Goal: Communication & Community: Participate in discussion

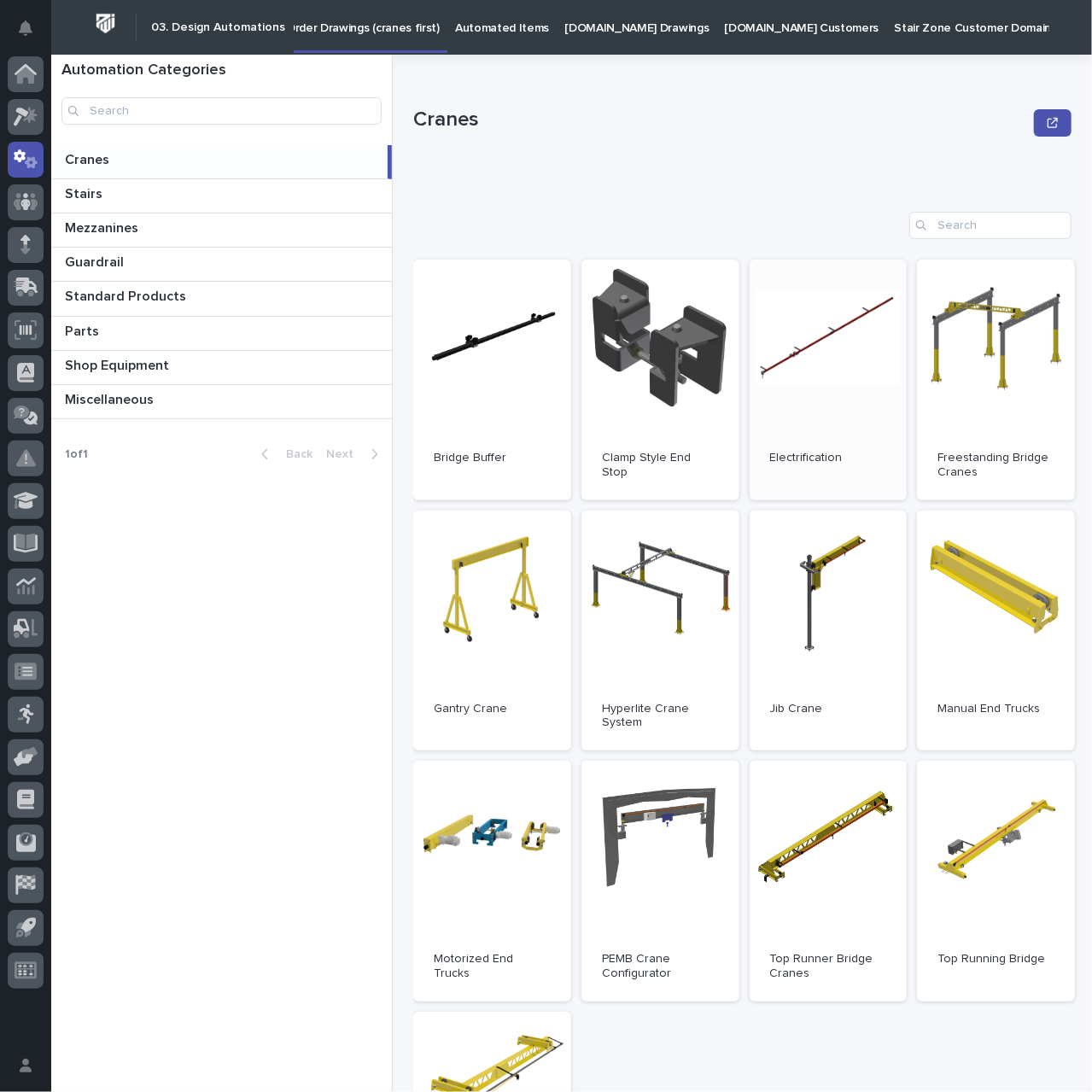
click at [824, 383] on span "Open" at bounding box center [828, 379] width 30 height 12
click at [817, 356] on link "Open" at bounding box center [829, 379] width 158 height 241
click at [829, 395] on link "Open" at bounding box center [829, 379] width 158 height 241
click at [26, 284] on icon at bounding box center [27, 285] width 22 height 16
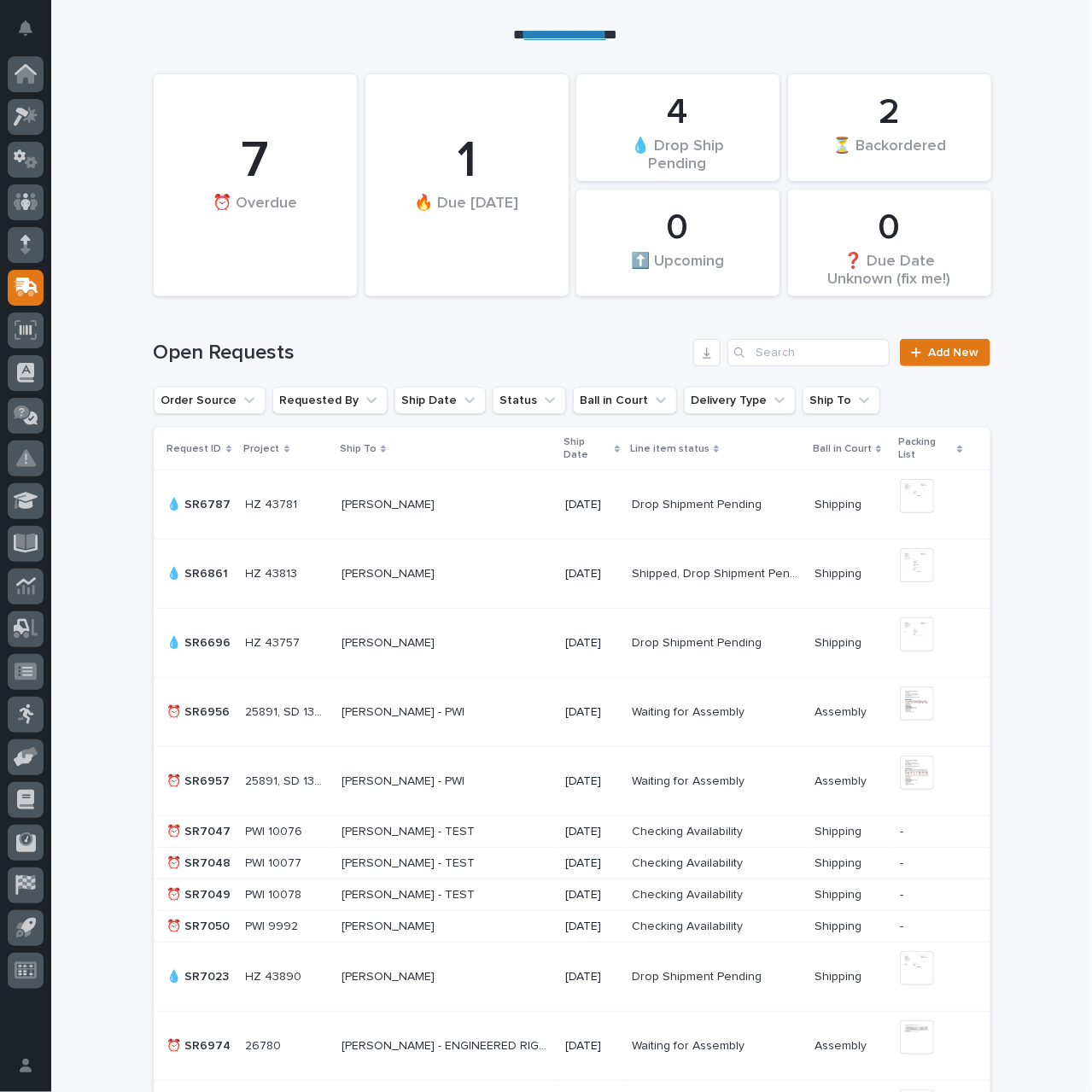
scroll to position [427, 0]
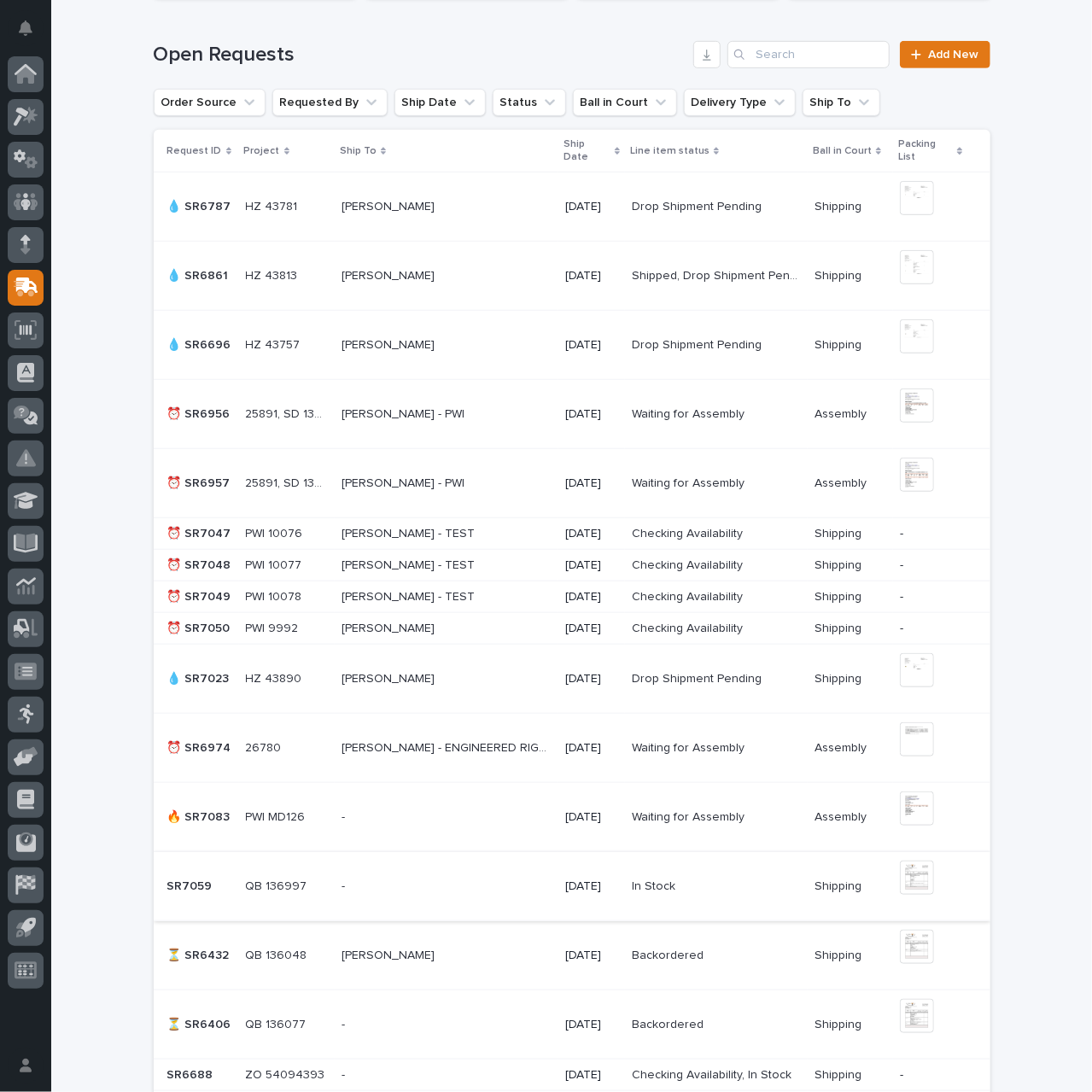
click at [907, 872] on img at bounding box center [917, 878] width 34 height 34
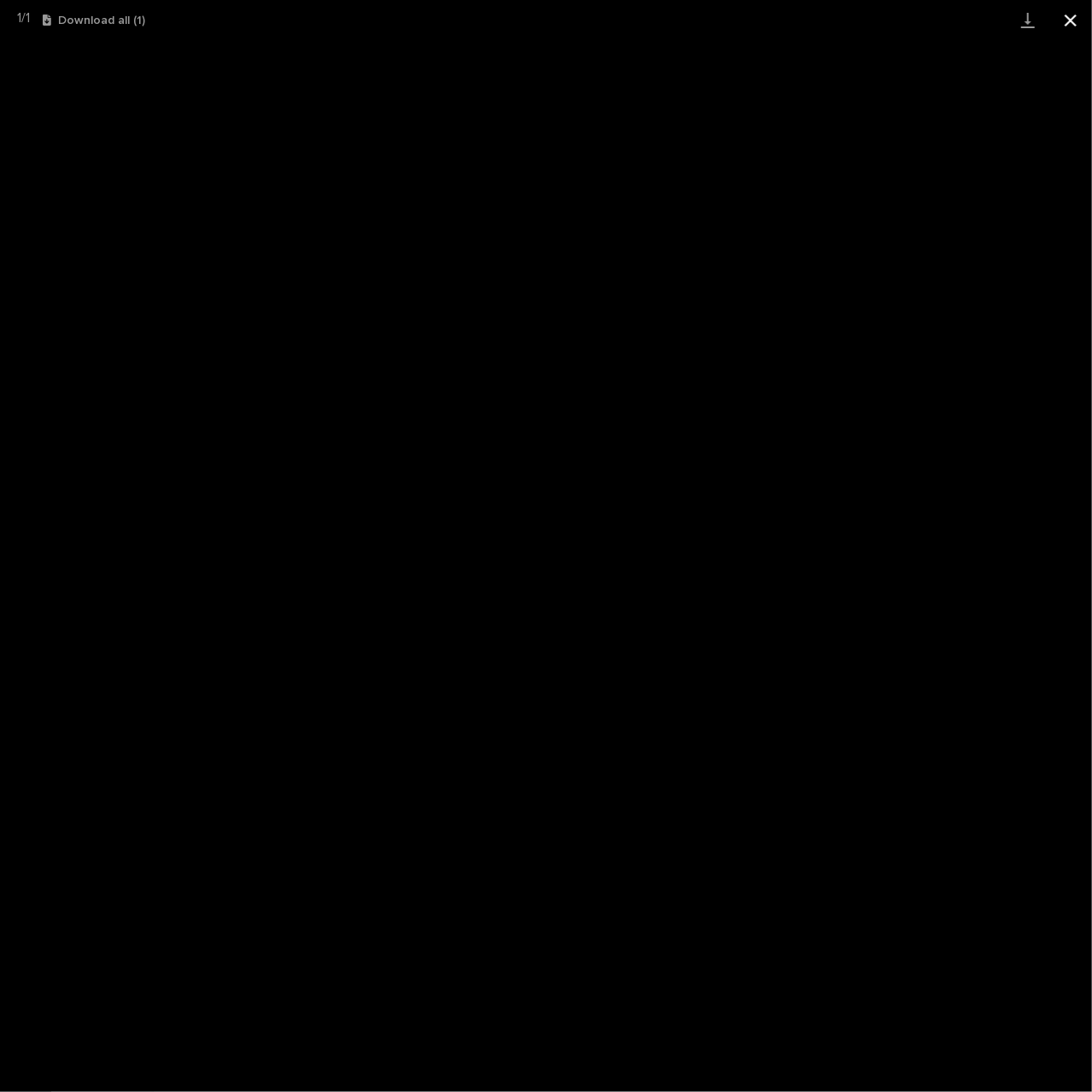
click at [1069, 23] on button "Close gallery" at bounding box center [1070, 20] width 43 height 40
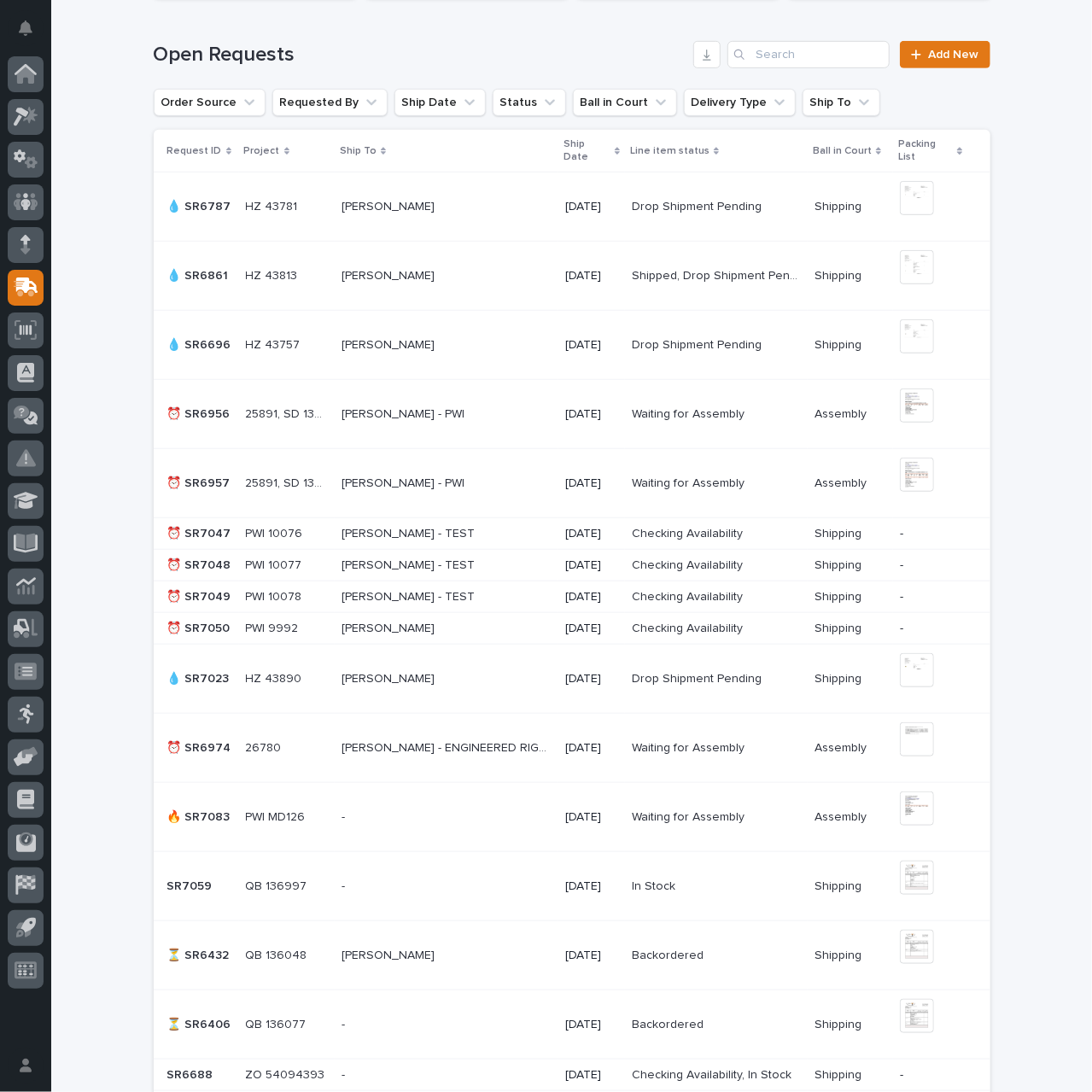
click at [430, 881] on p at bounding box center [446, 886] width 211 height 14
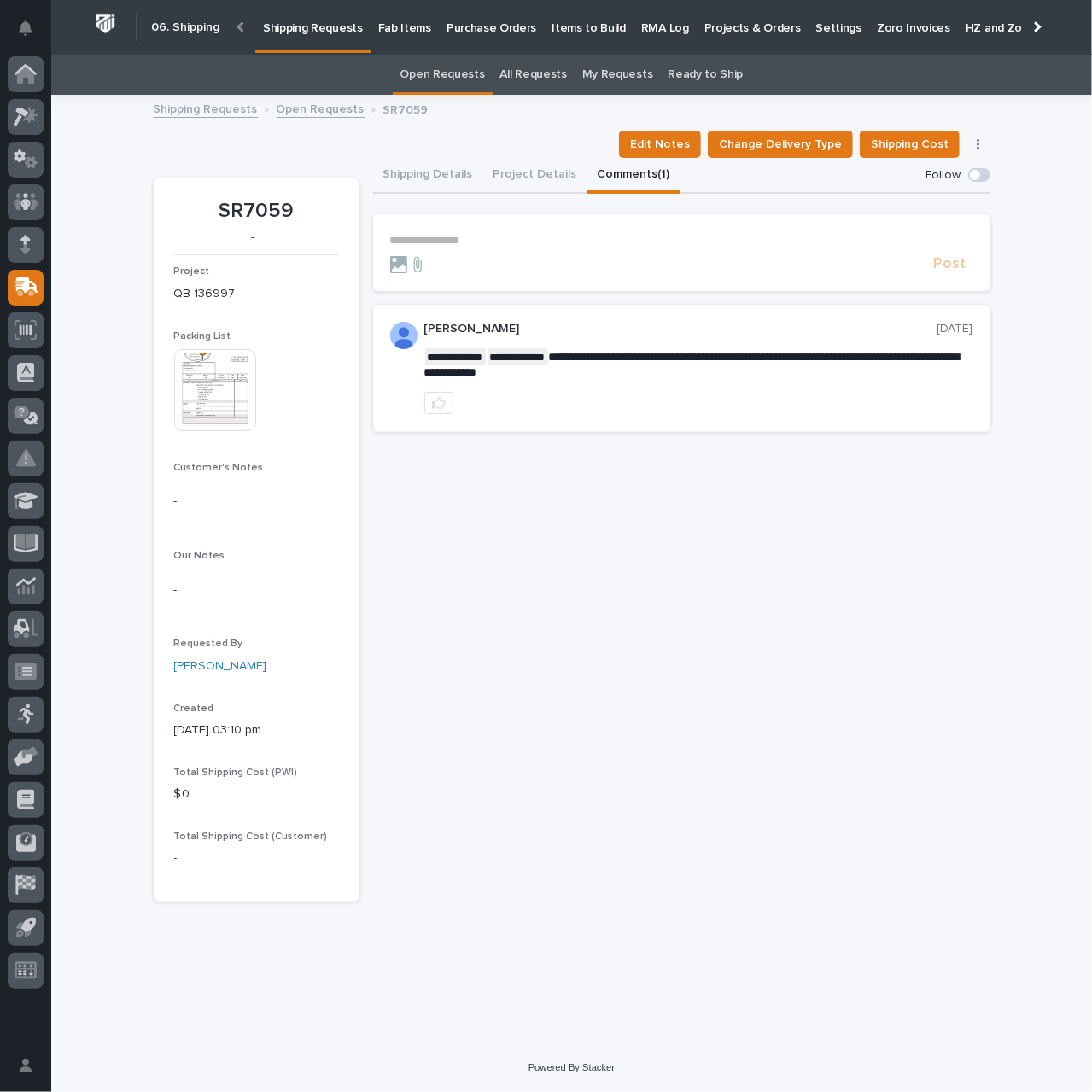
click at [605, 181] on button "Comments (1)" at bounding box center [634, 176] width 93 height 36
click at [209, 406] on img at bounding box center [215, 390] width 82 height 82
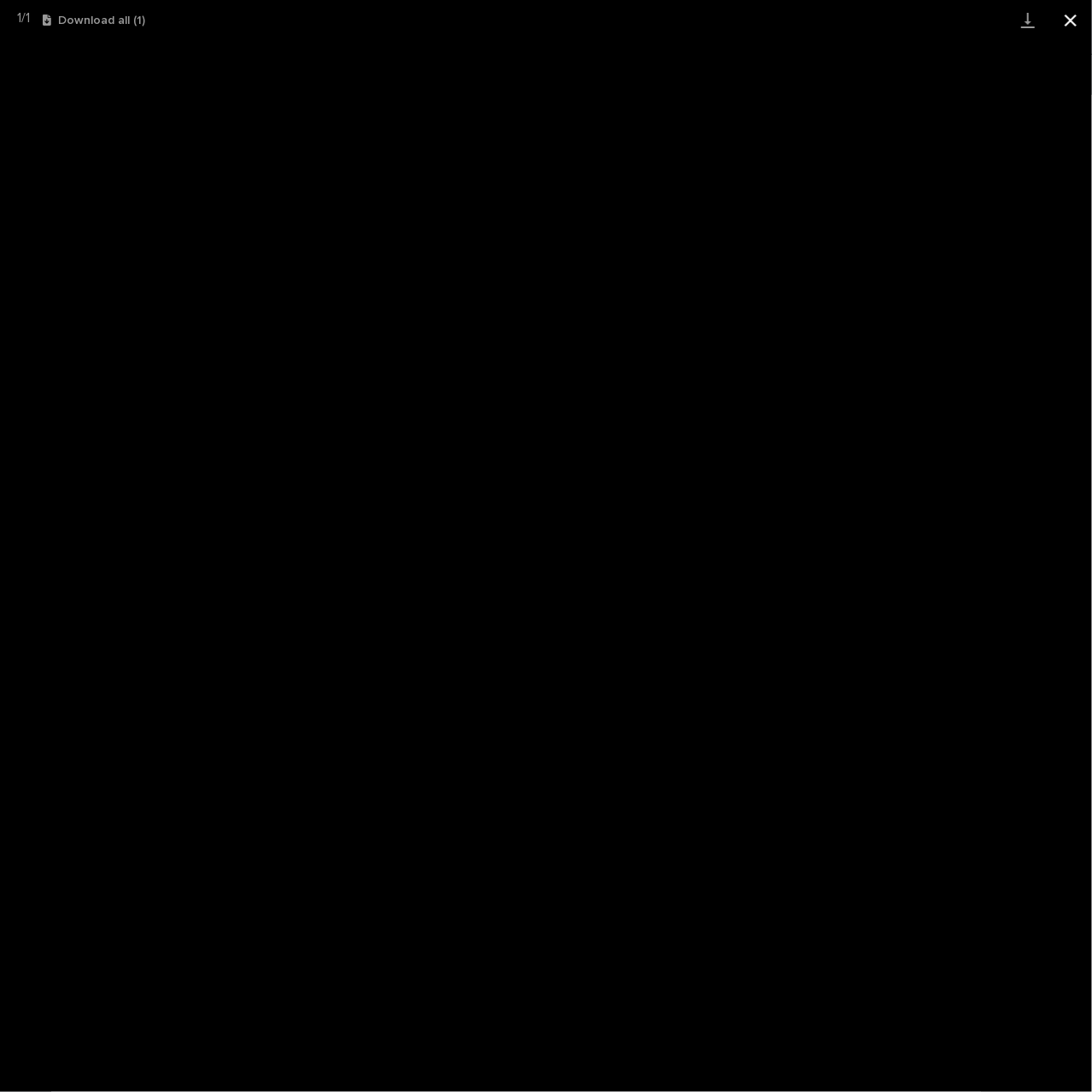
click at [1074, 16] on button "Close gallery" at bounding box center [1070, 20] width 43 height 40
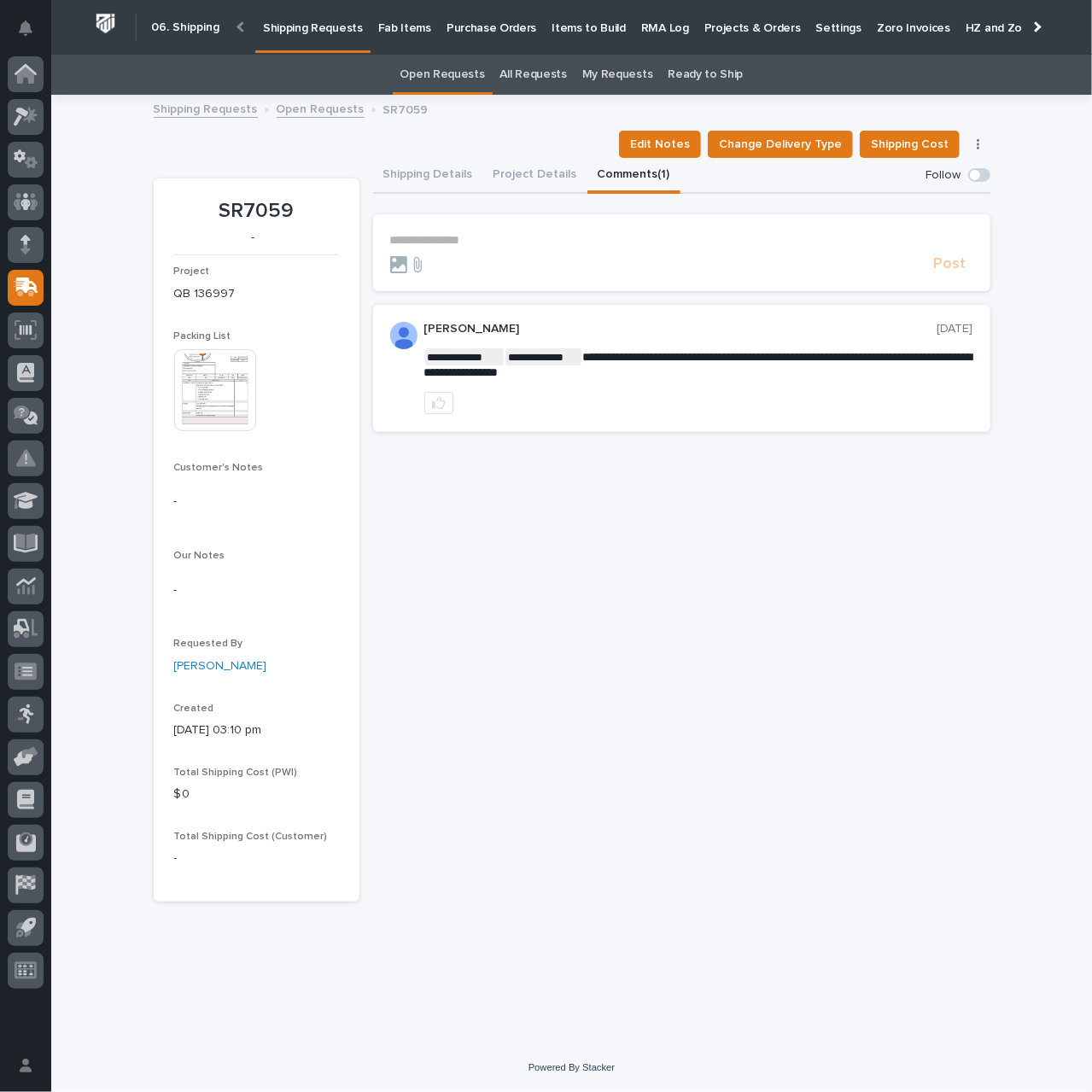
click at [426, 241] on p "**********" at bounding box center [681, 240] width 583 height 14
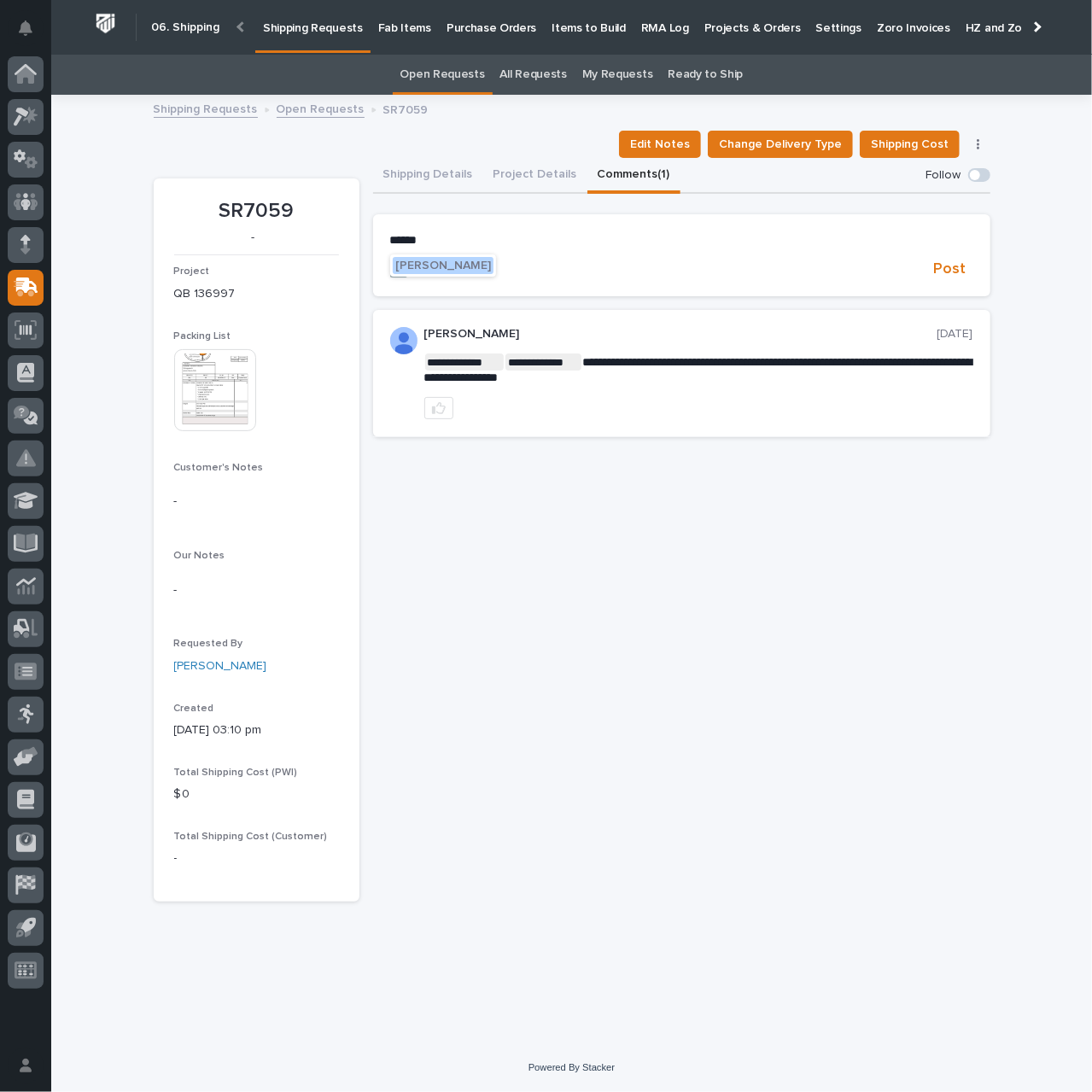
click at [432, 258] on button "Kenny Beachy" at bounding box center [443, 266] width 101 height 17
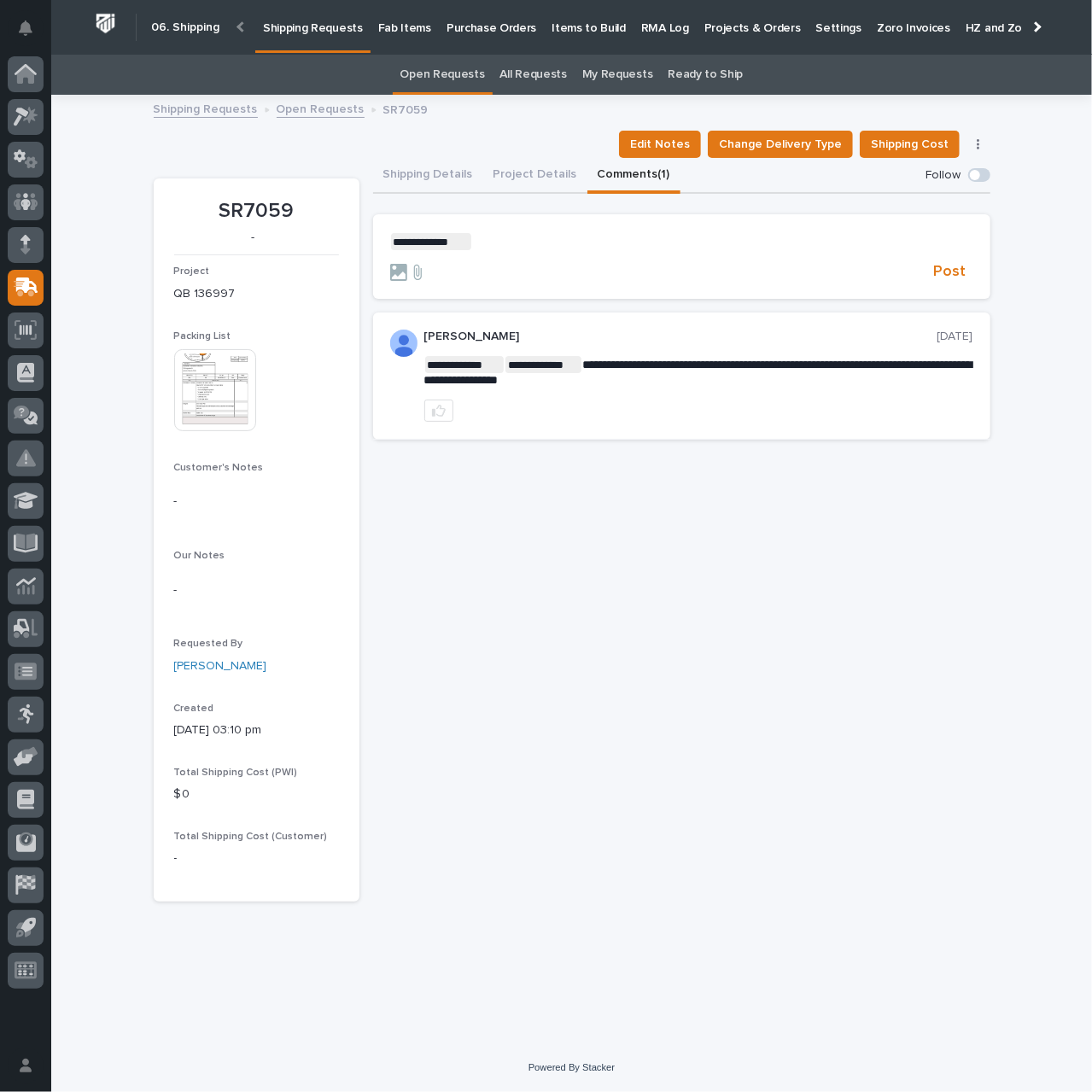
click at [500, 243] on p "**********" at bounding box center [681, 242] width 583 height 17
click at [943, 271] on span "Post" at bounding box center [950, 272] width 32 height 20
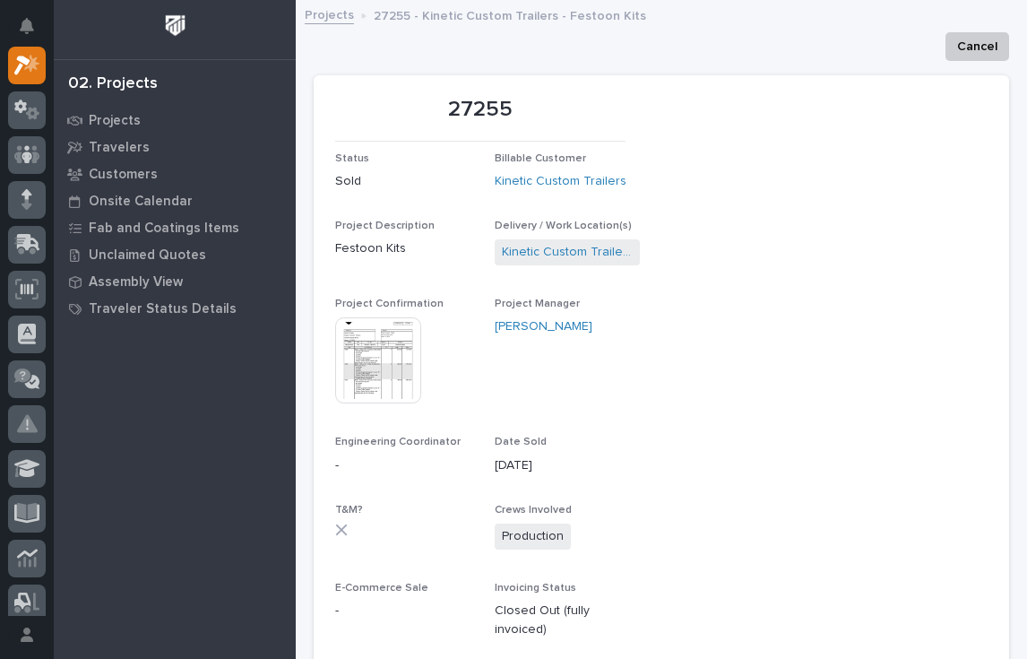
click at [401, 372] on img at bounding box center [378, 360] width 86 height 86
